Goal: Task Accomplishment & Management: Complete application form

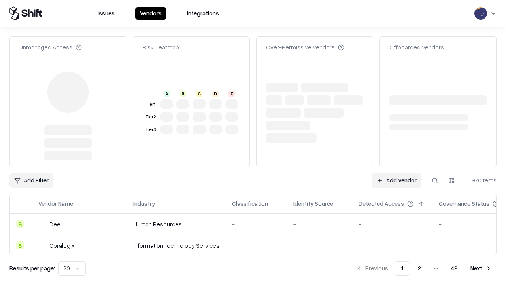
click at [397, 173] on link "Add Vendor" at bounding box center [396, 180] width 49 height 14
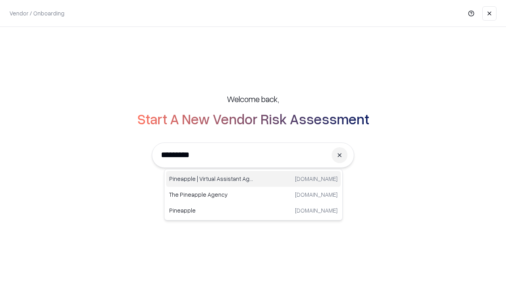
click at [253, 179] on div "Pineapple | Virtual Assistant Agency [DOMAIN_NAME]" at bounding box center [253, 179] width 175 height 16
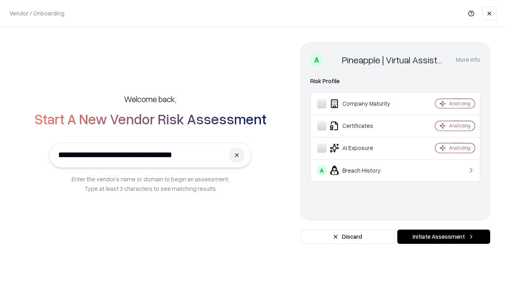
type input "**********"
click at [444, 236] on button "Initiate Assessment" at bounding box center [443, 236] width 93 height 14
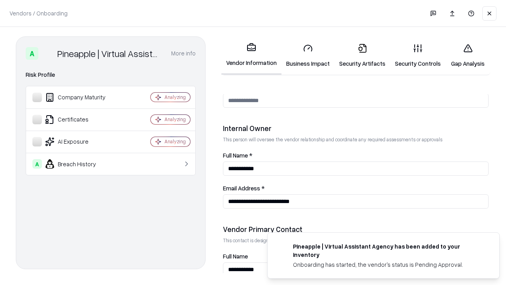
scroll to position [410, 0]
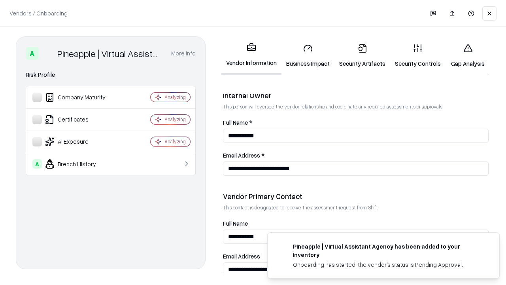
click at [362, 55] on link "Security Artifacts" at bounding box center [362, 55] width 56 height 37
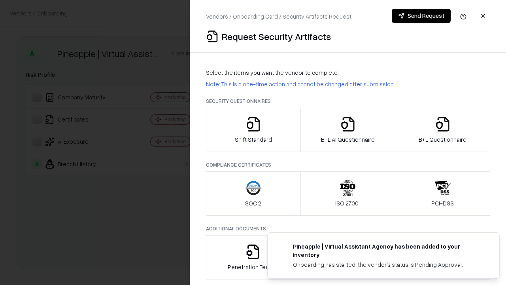
click at [442, 130] on icon "button" at bounding box center [443, 124] width 16 height 16
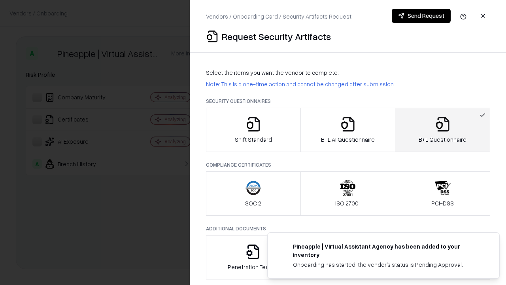
click at [348, 130] on icon "button" at bounding box center [348, 124] width 16 height 16
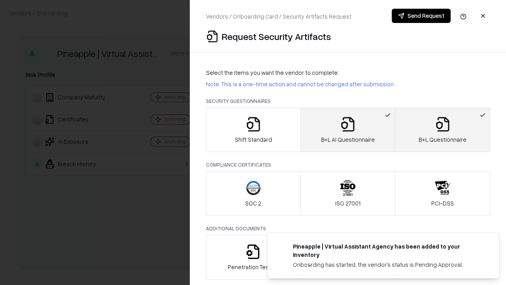
click at [421, 16] on button "Send Request" at bounding box center [421, 16] width 59 height 14
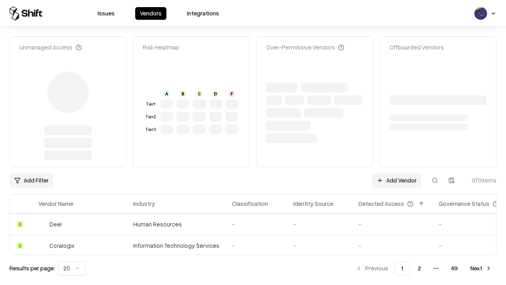
click at [397, 180] on link "Add Vendor" at bounding box center [396, 180] width 49 height 14
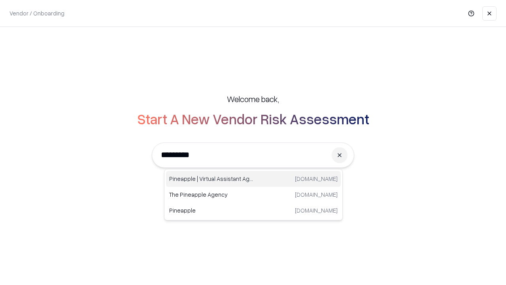
click at [253, 179] on div "Pineapple | Virtual Assistant Agency [DOMAIN_NAME]" at bounding box center [253, 179] width 175 height 16
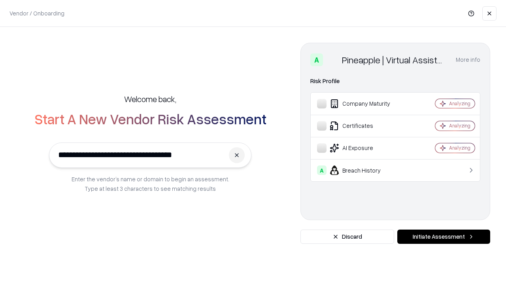
type input "**********"
click at [444, 236] on button "Initiate Assessment" at bounding box center [443, 236] width 93 height 14
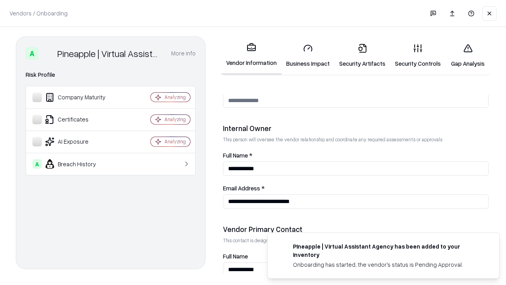
scroll to position [410, 0]
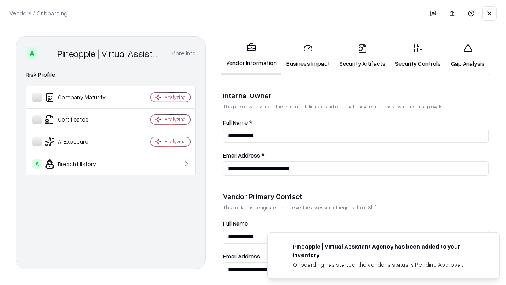
click at [468, 55] on link "Gap Analysis" at bounding box center [468, 55] width 45 height 37
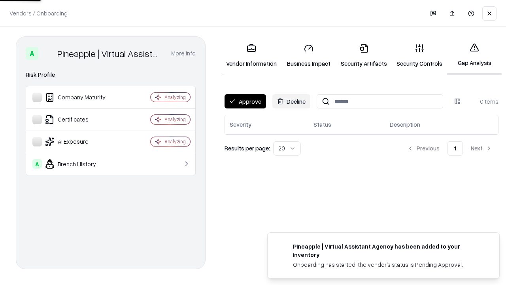
click at [245, 101] on button "Approve" at bounding box center [246, 101] width 42 height 14
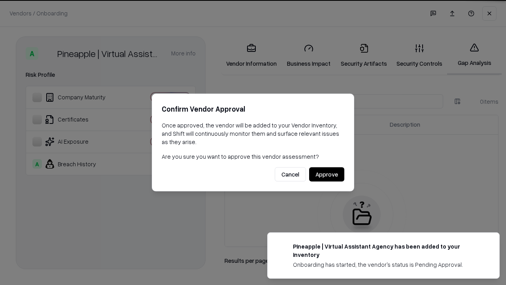
click at [327, 174] on button "Approve" at bounding box center [326, 174] width 35 height 14
